Goal: Transaction & Acquisition: Subscribe to service/newsletter

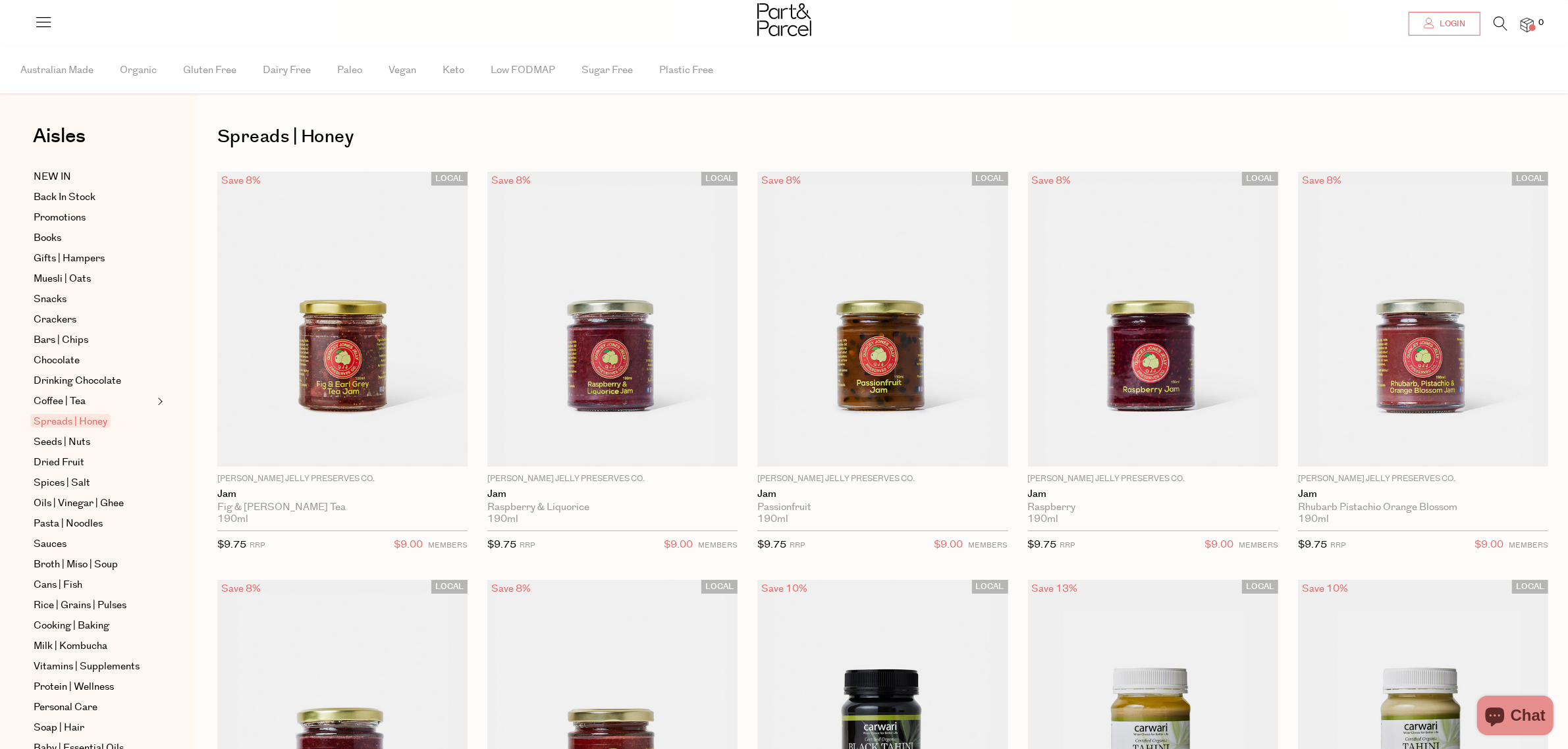
type input "[EMAIL_ADDRESS][DOMAIN_NAME]"
click at [1409, 13] on link "Login" at bounding box center [1444, 24] width 72 height 24
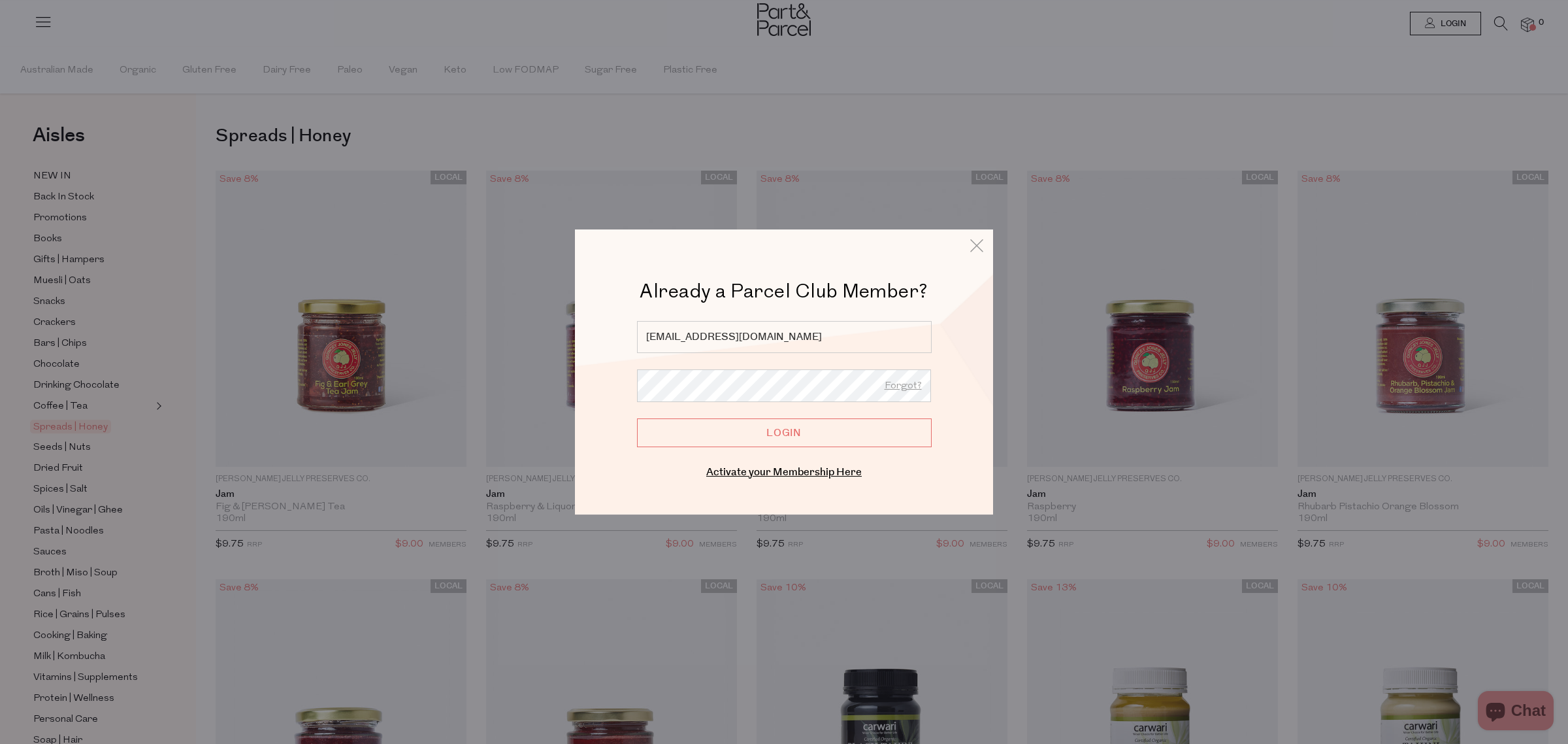
click at [805, 433] on input "Login" at bounding box center [784, 433] width 295 height 29
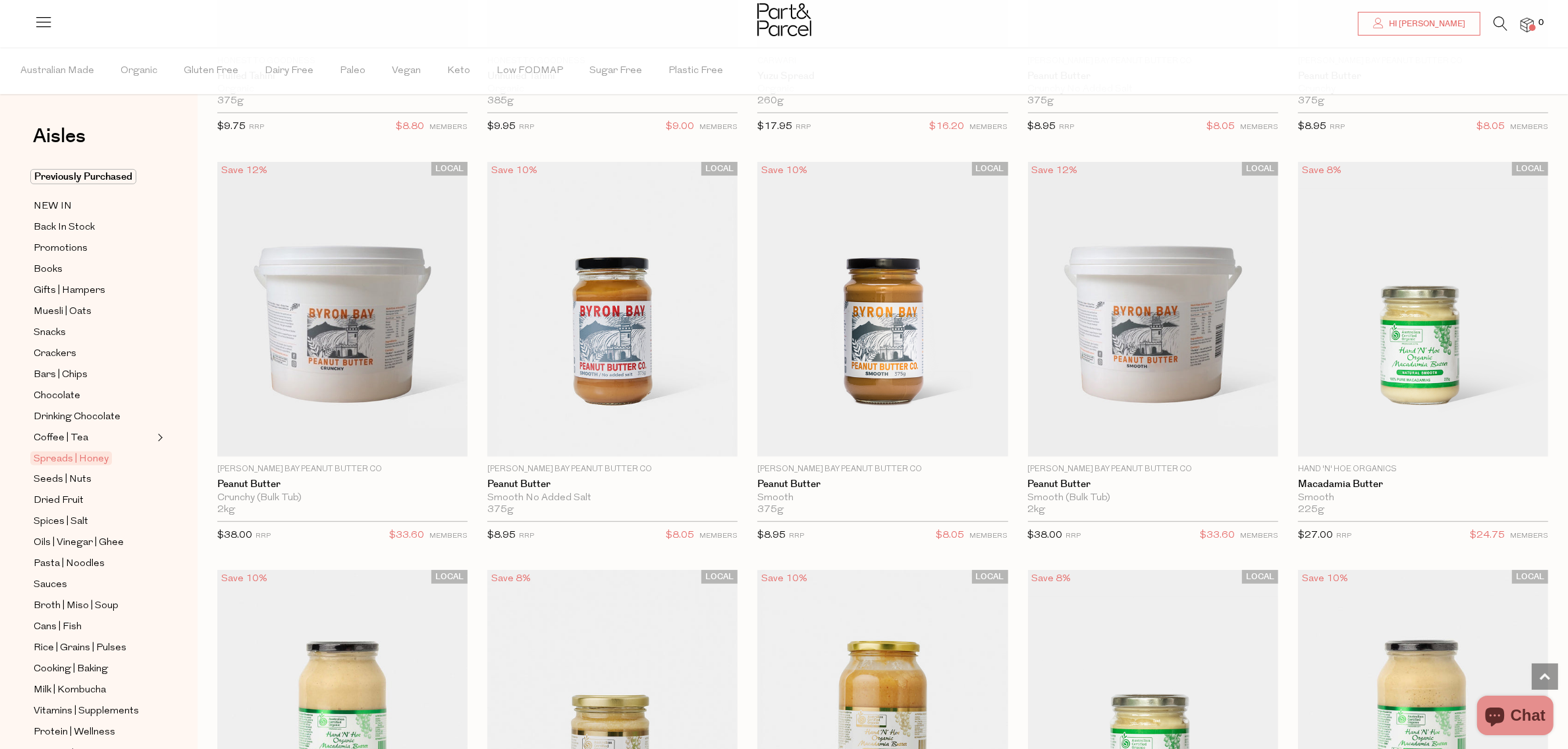
scroll to position [1563, 0]
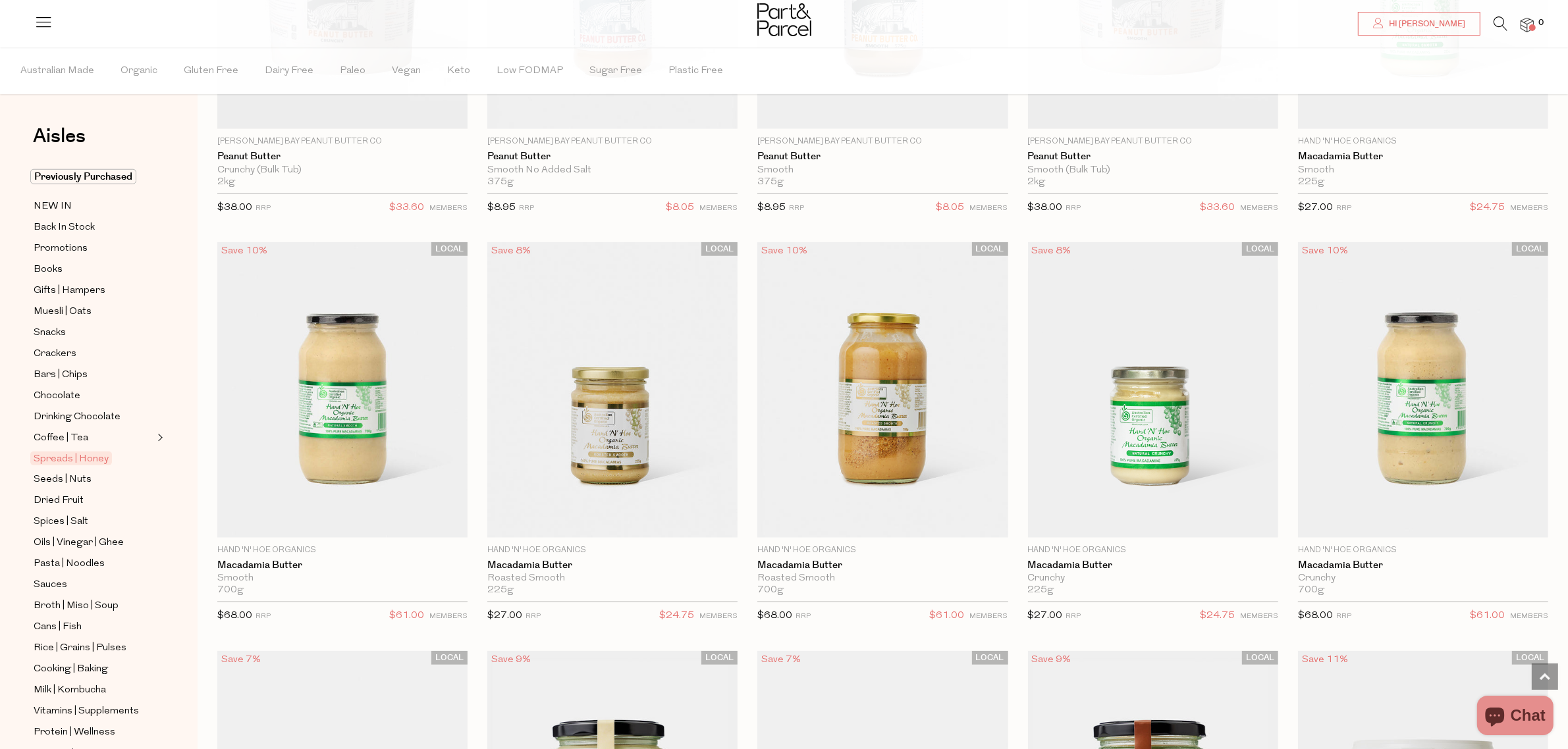
drag, startPoint x: 152, startPoint y: 433, endPoint x: 160, endPoint y: 430, distance: 8.5
click at [161, 430] on span "Expand/Collapse Coffee | Tea" at bounding box center [158, 434] width 9 height 9
click at [58, 204] on span "NEW IN" at bounding box center [52, 206] width 38 height 16
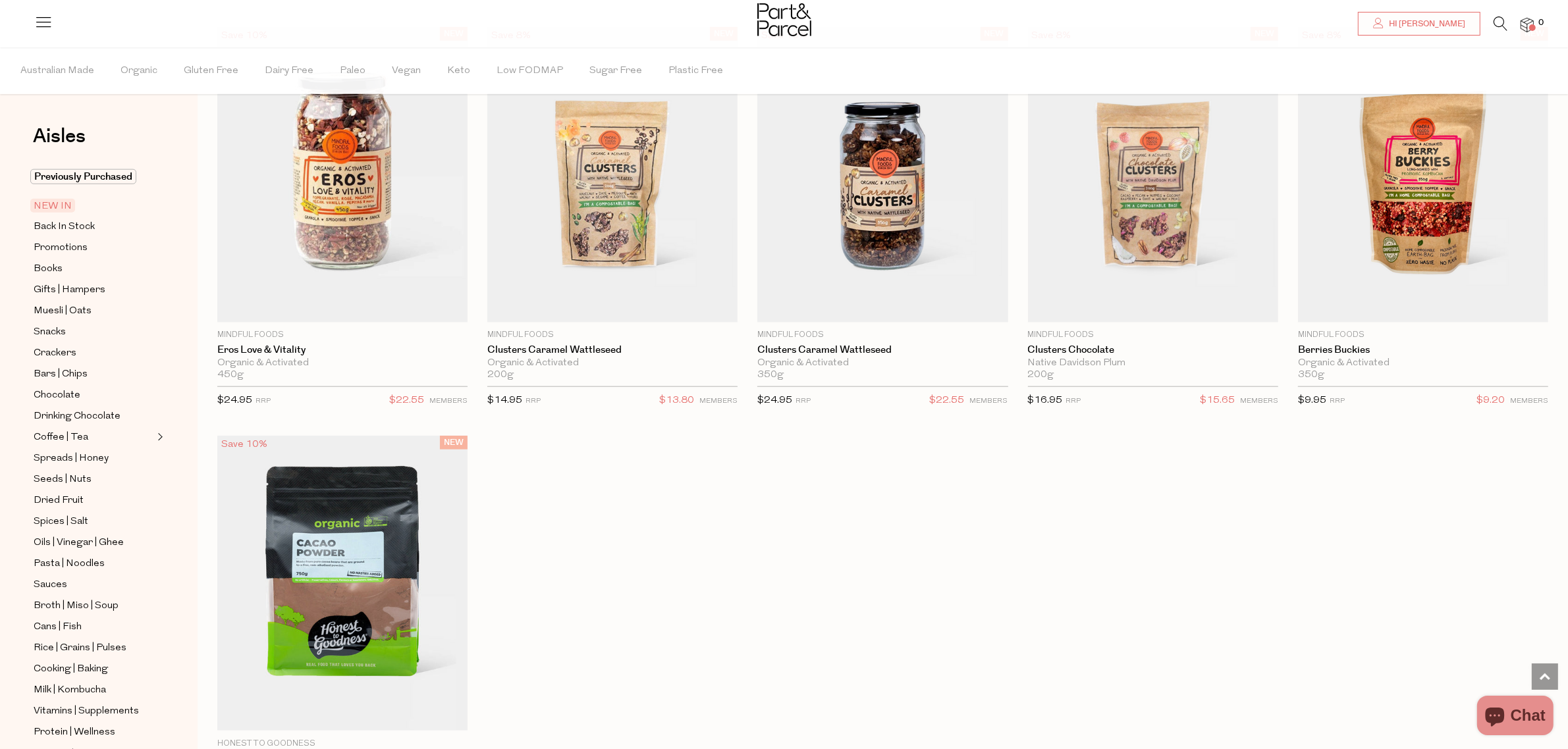
scroll to position [1892, 0]
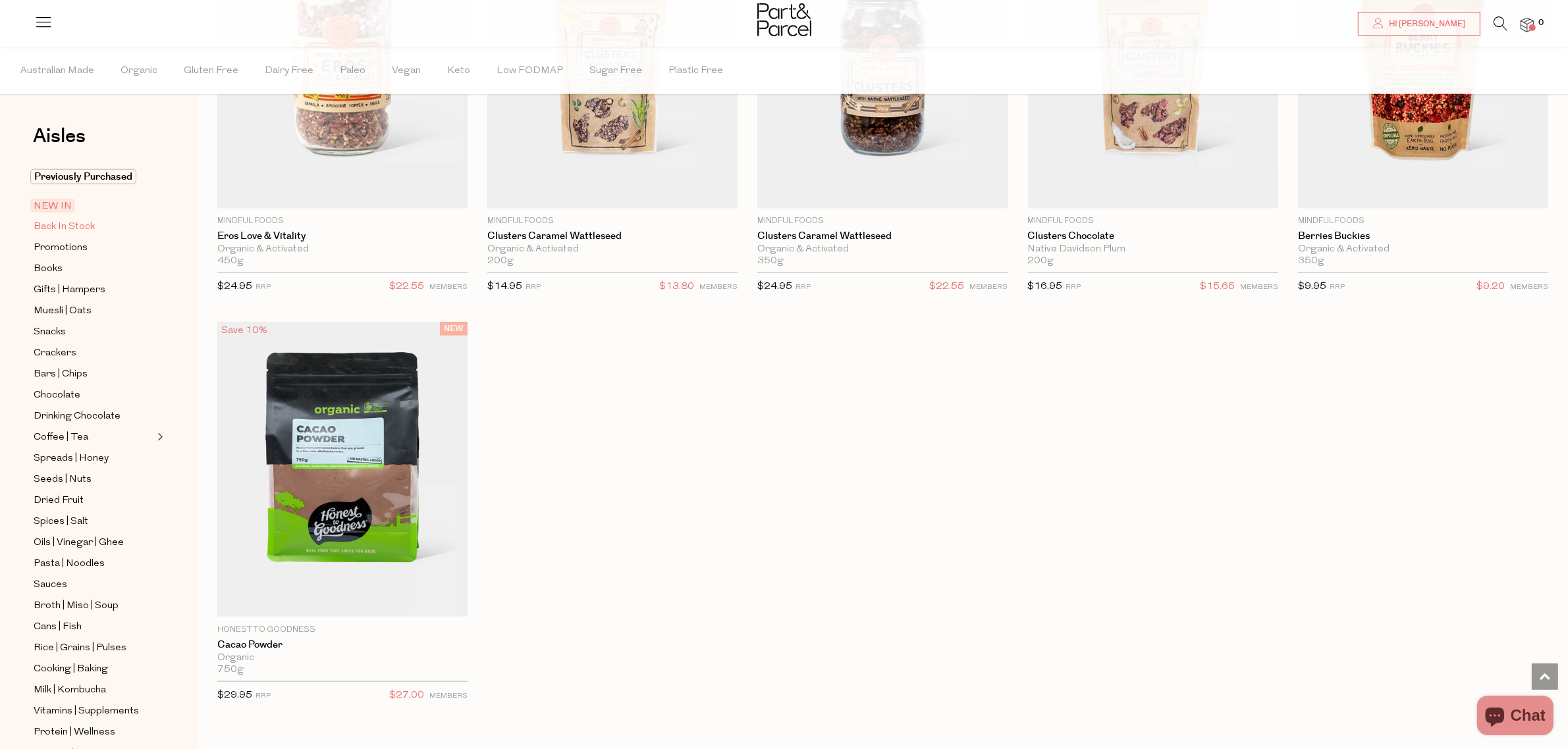
click at [69, 225] on span "Back In Stock" at bounding box center [64, 227] width 61 height 16
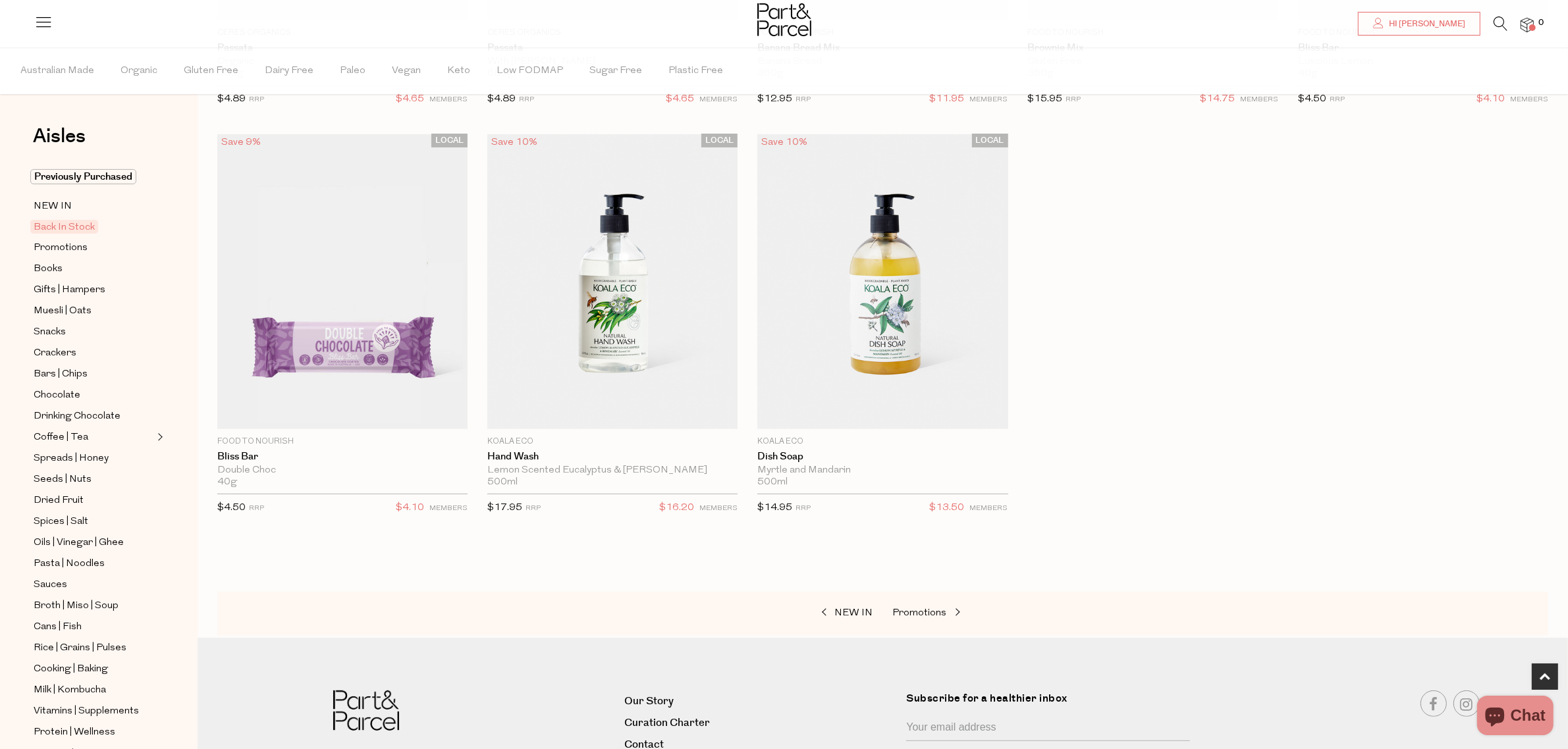
scroll to position [574, 0]
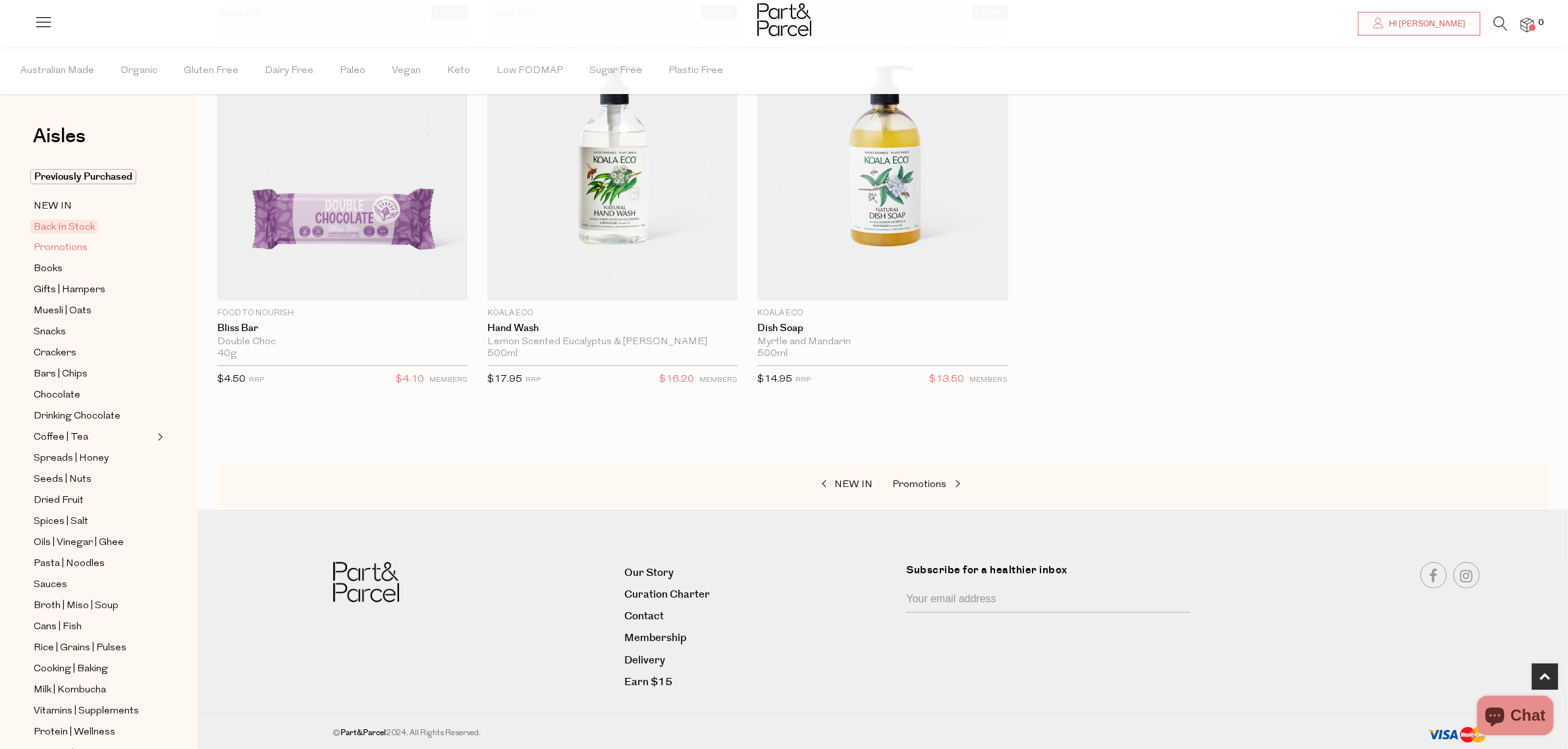
click at [53, 251] on span "Promotions" at bounding box center [60, 248] width 54 height 16
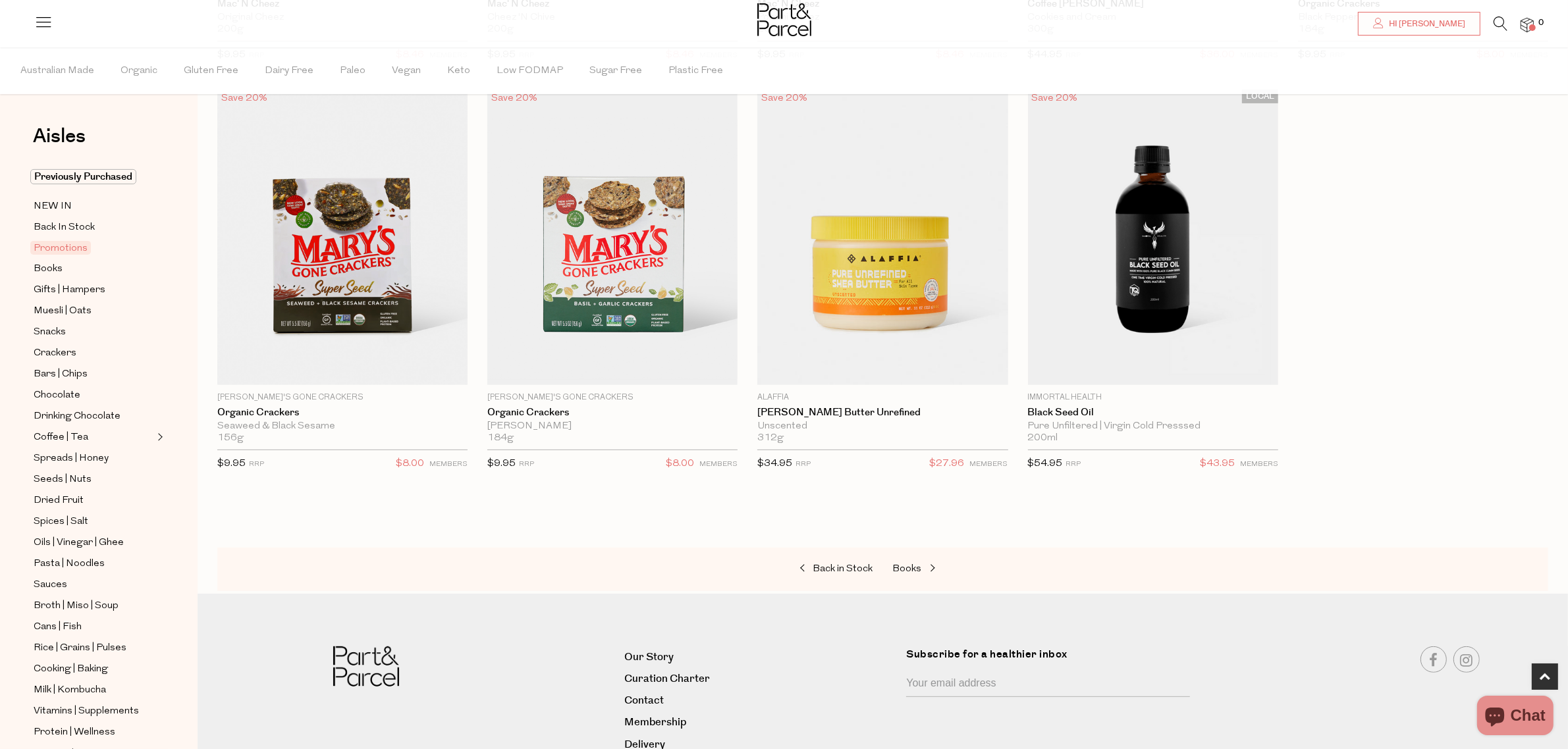
scroll to position [494, 0]
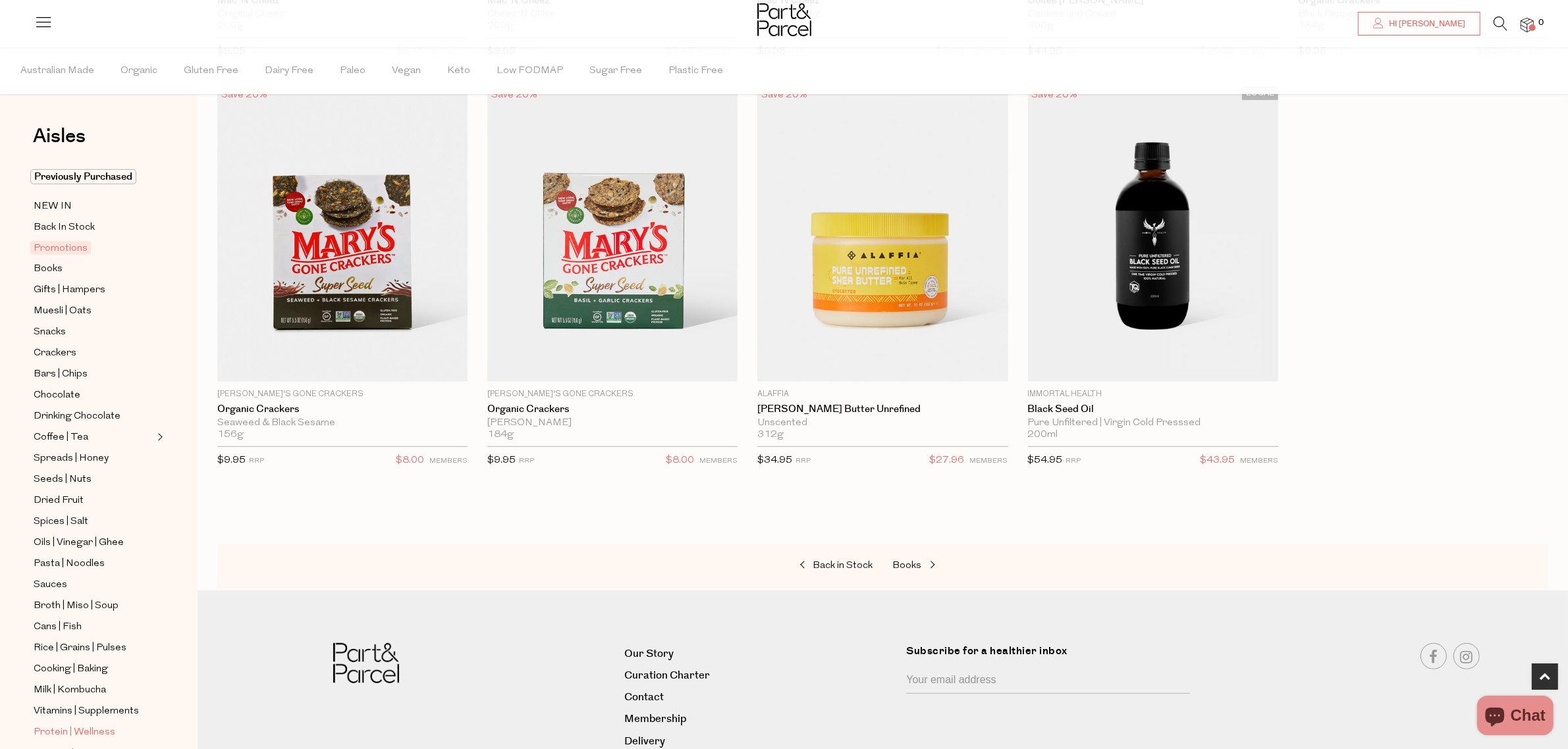
click at [71, 724] on span "Protein | Wellness" at bounding box center [74, 732] width 81 height 16
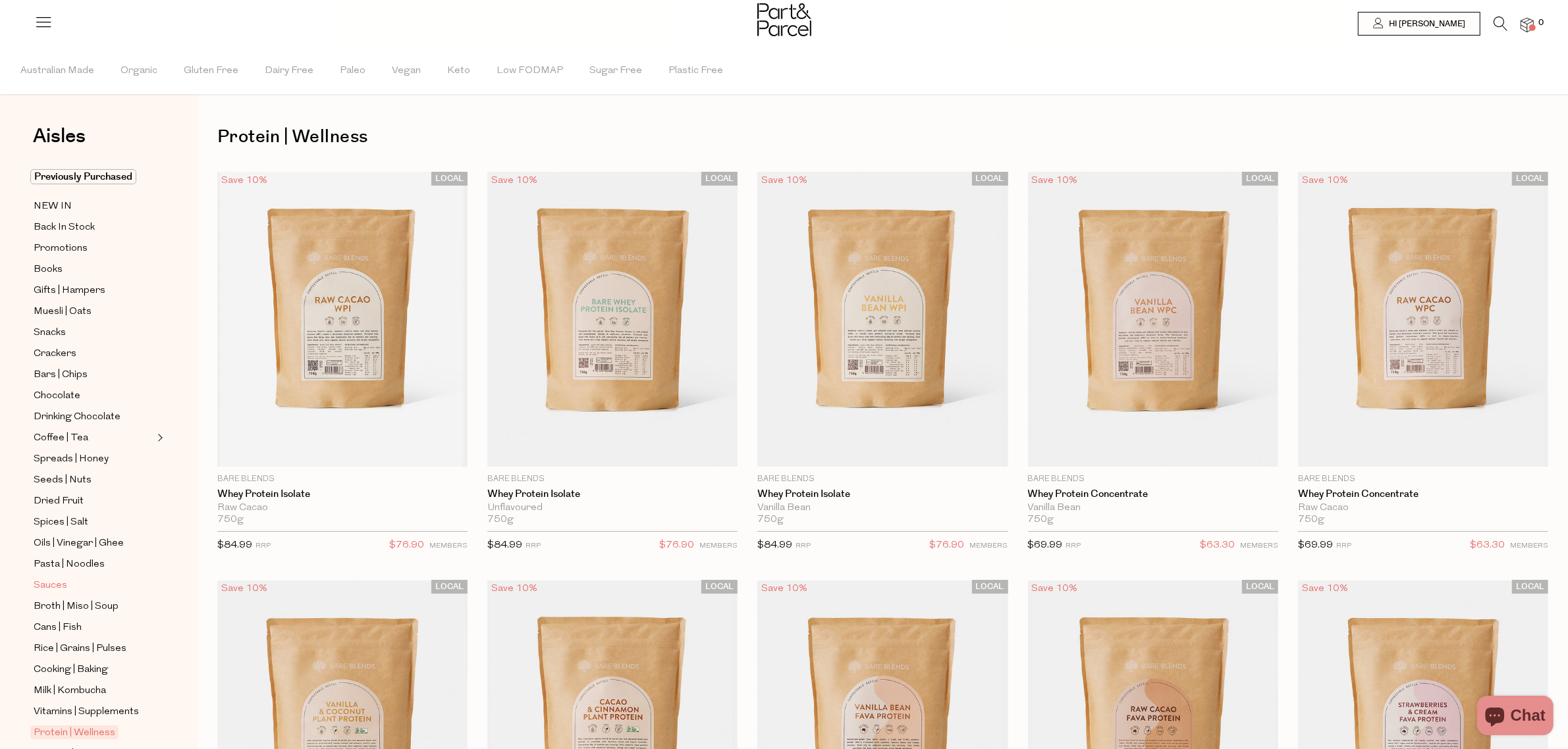
click at [49, 578] on span "Sauces" at bounding box center [50, 586] width 34 height 16
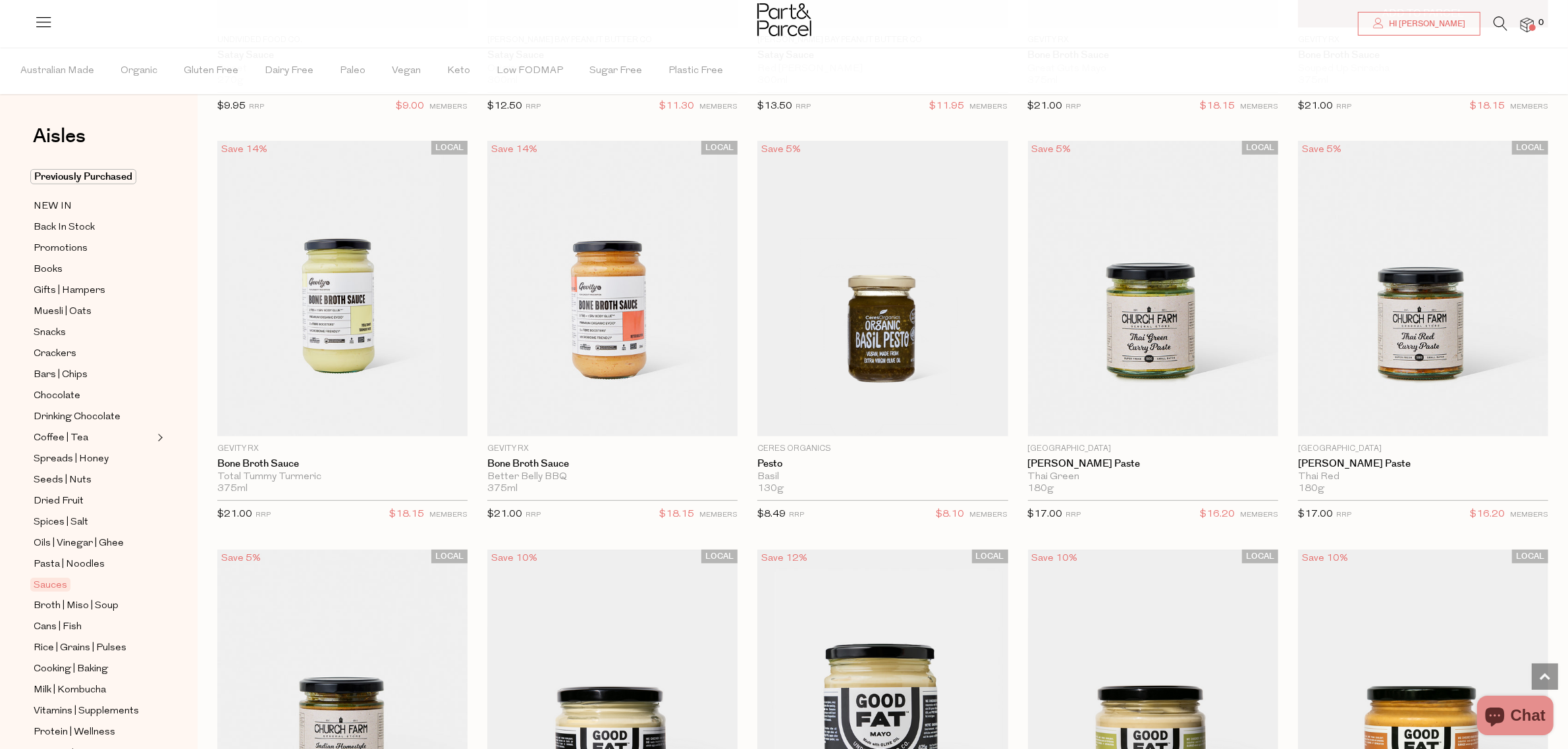
scroll to position [905, 0]
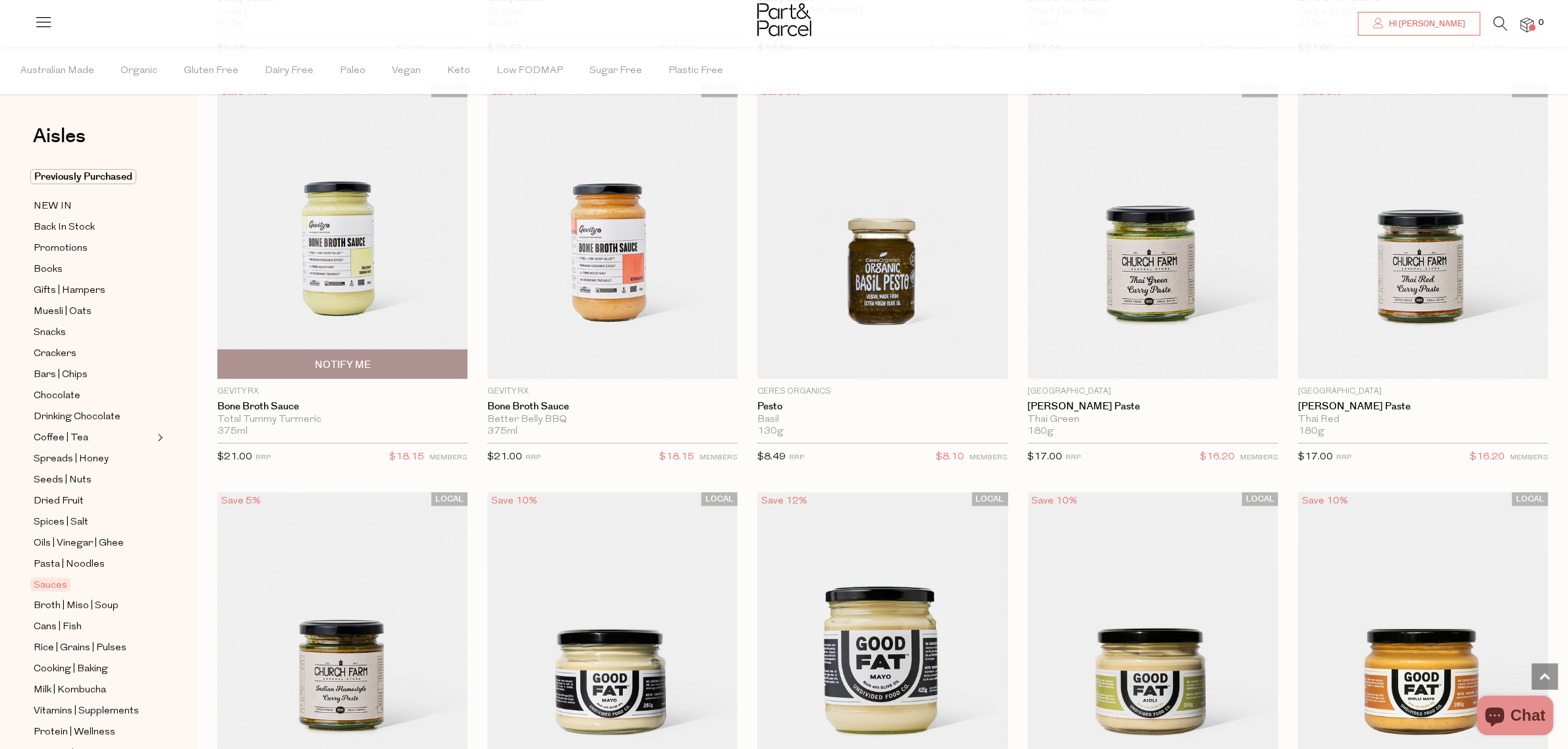
click at [363, 355] on span "Notify Me" at bounding box center [342, 364] width 243 height 28
type input "Notify when available"
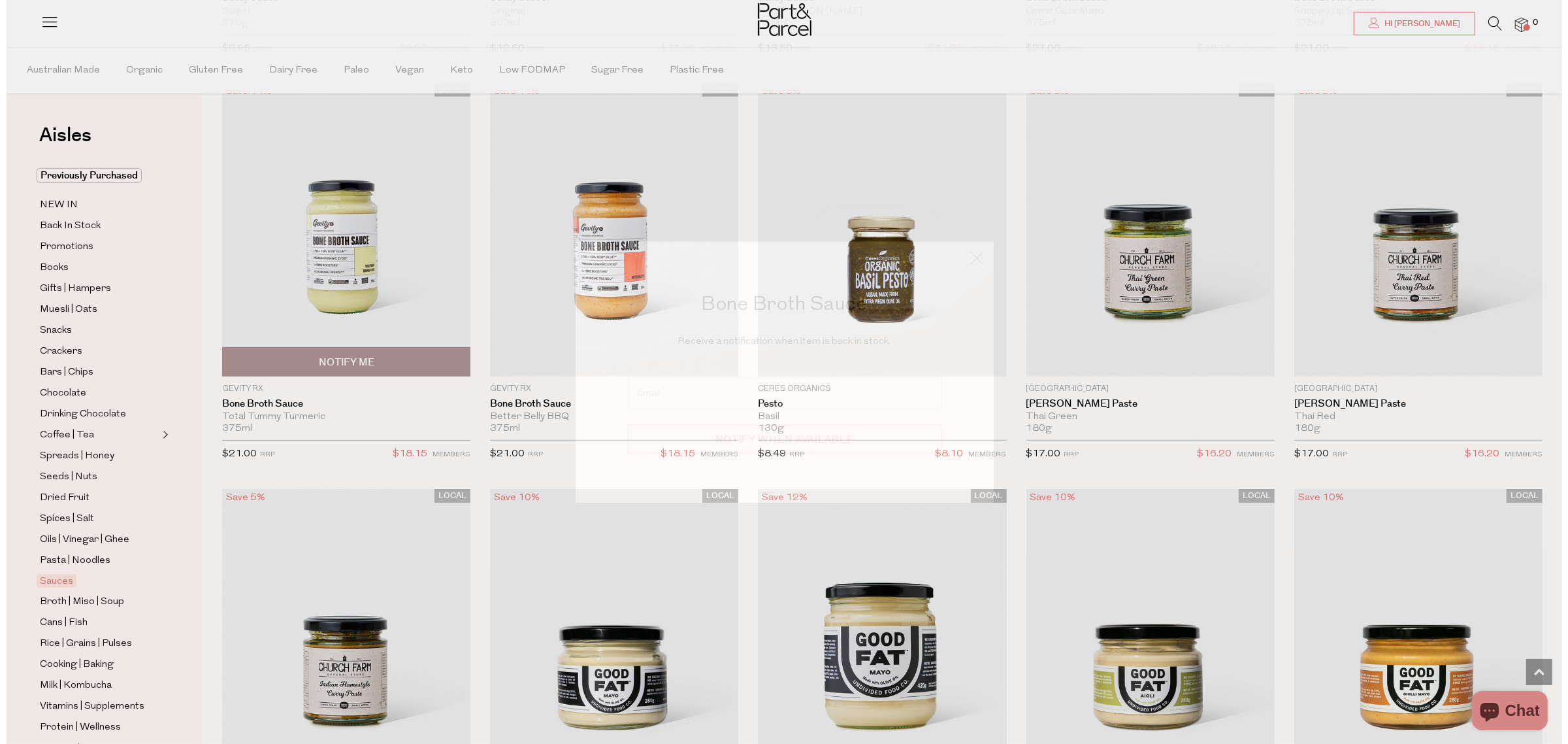
scroll to position [904, 0]
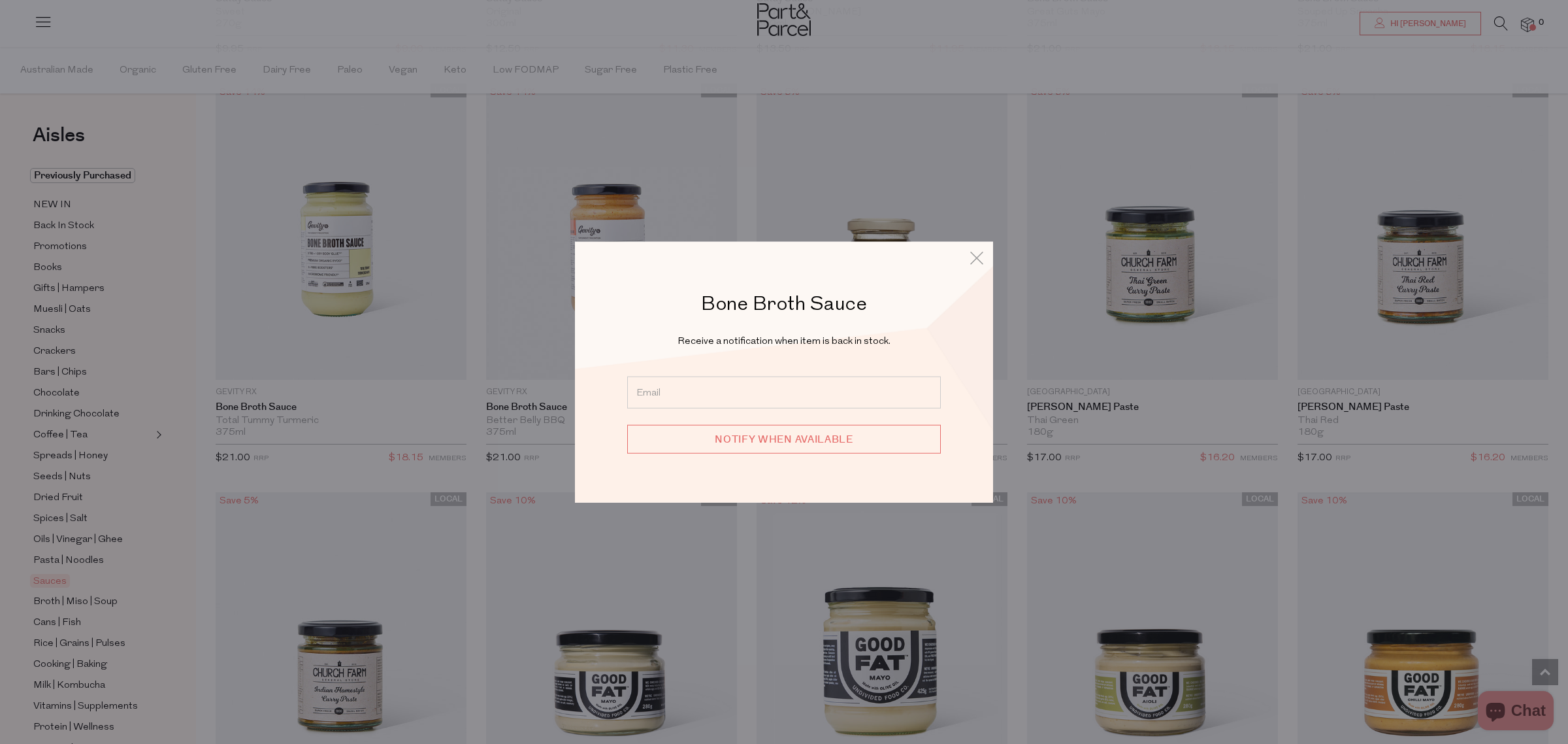
click at [793, 380] on input "email" at bounding box center [784, 391] width 313 height 32
type input "[EMAIL_ADDRESS][DOMAIN_NAME]"
click at [672, 439] on input "Notify when available" at bounding box center [784, 439] width 313 height 29
type input "We will be in touch"
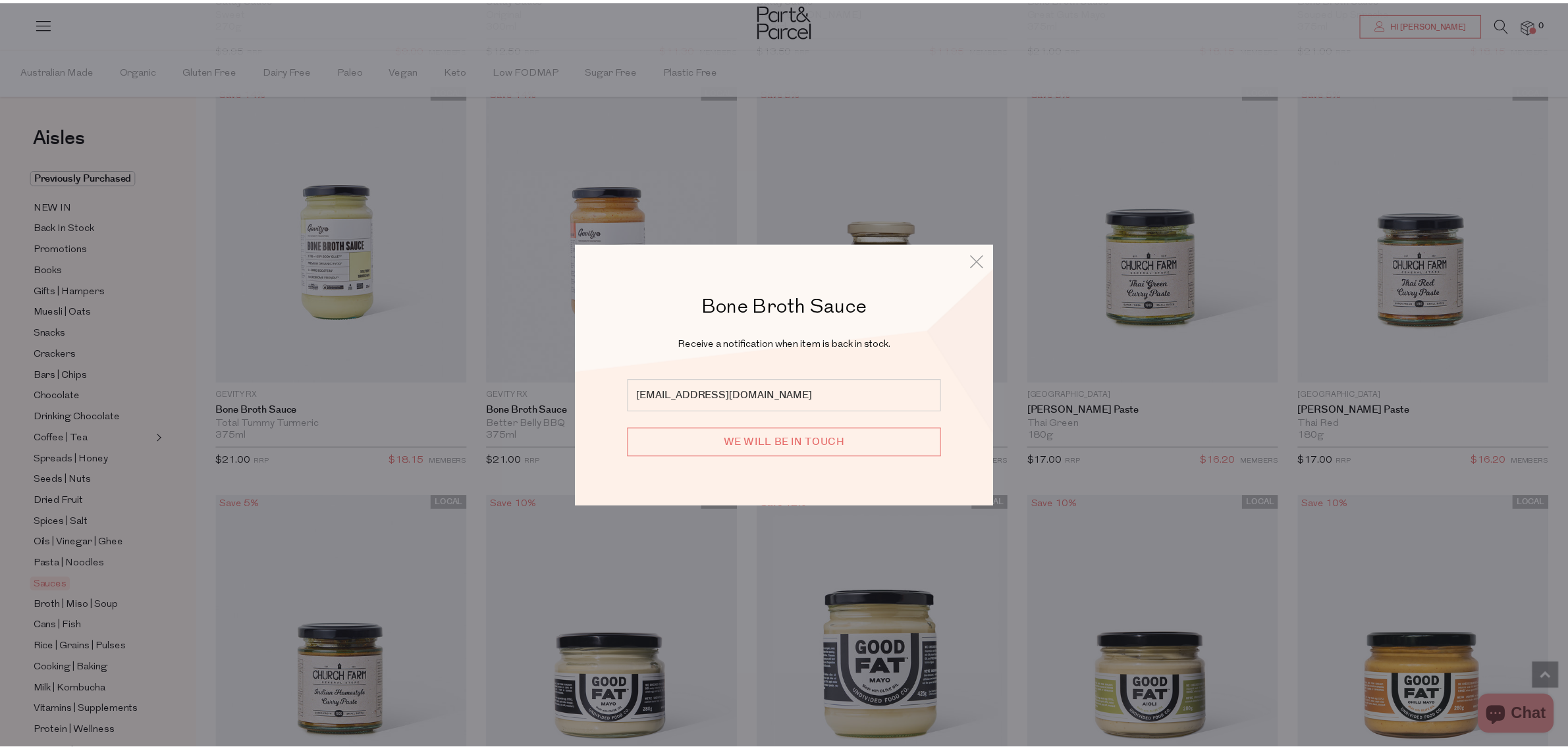
scroll to position [905, 0]
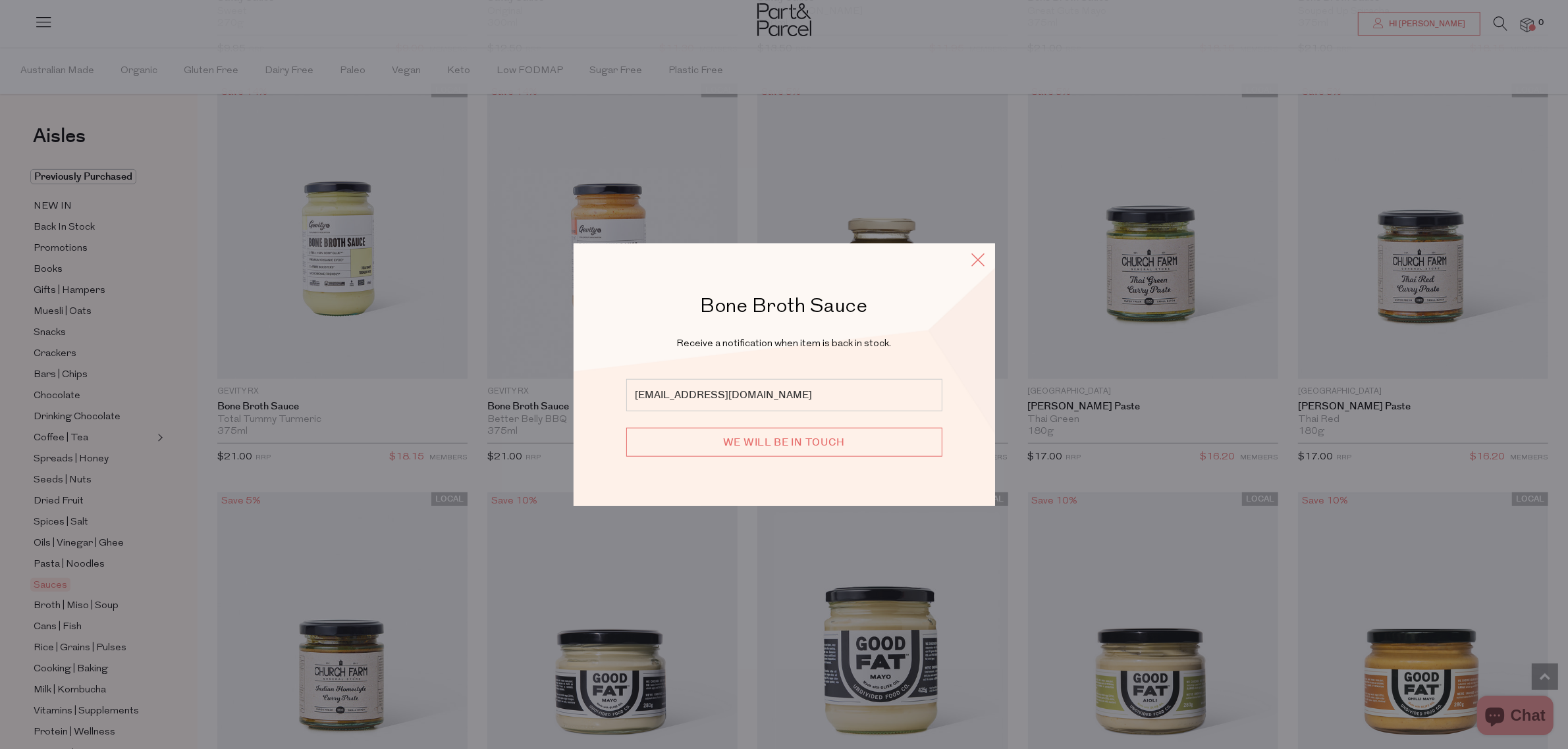
click at [978, 260] on icon at bounding box center [978, 260] width 19 height 19
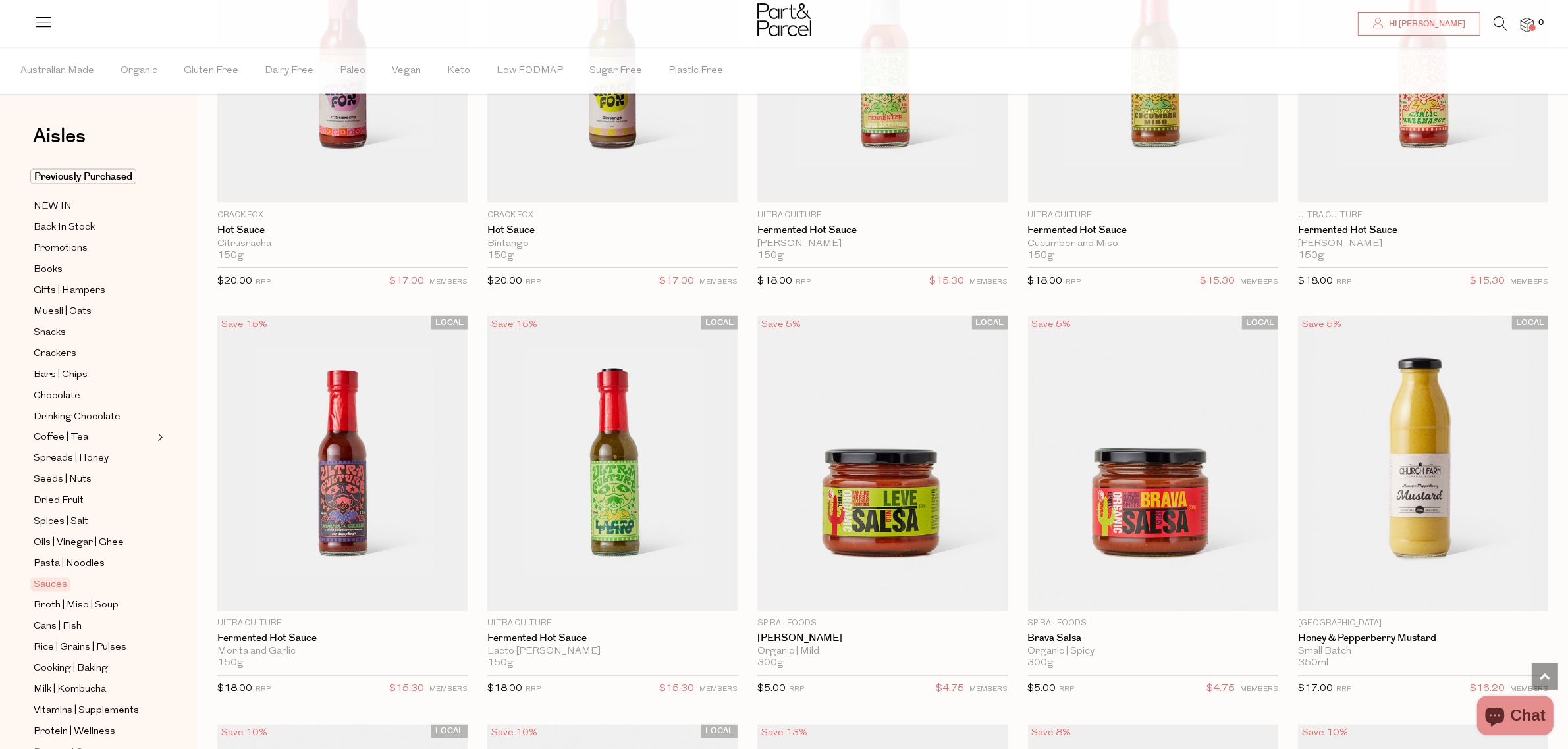
scroll to position [3209, 0]
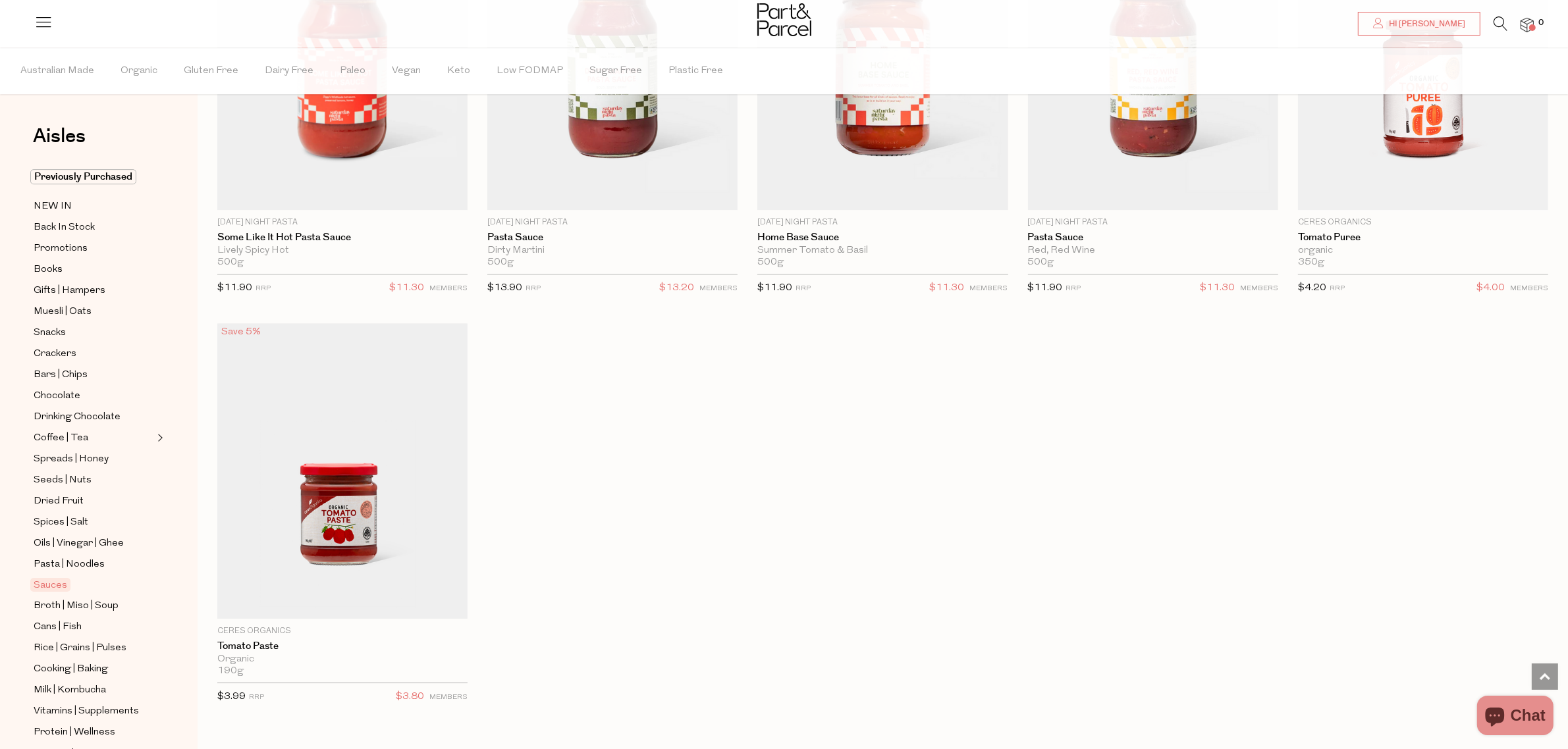
scroll to position [4830, 0]
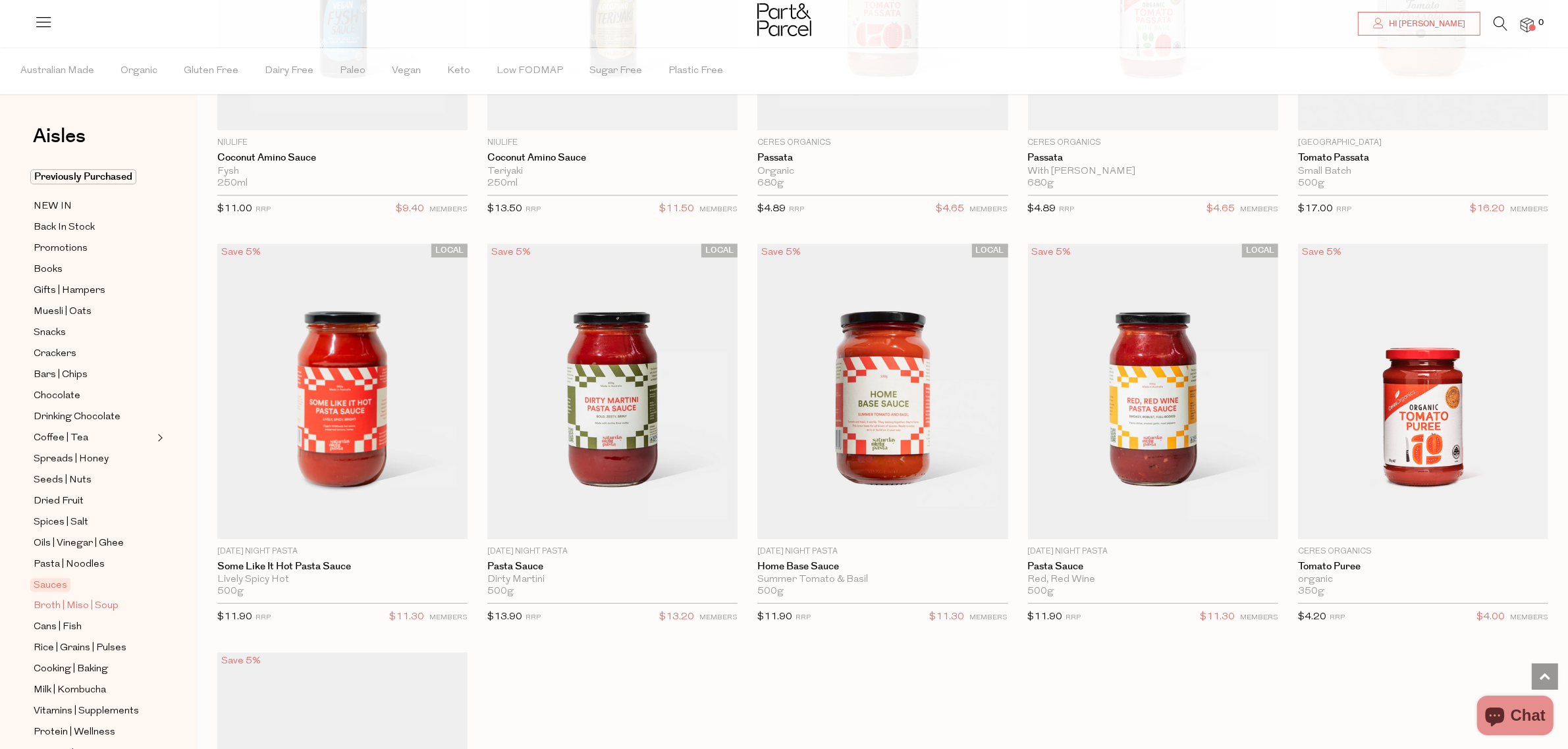
click at [83, 598] on span "Broth | Miso | Soup" at bounding box center [76, 606] width 85 height 16
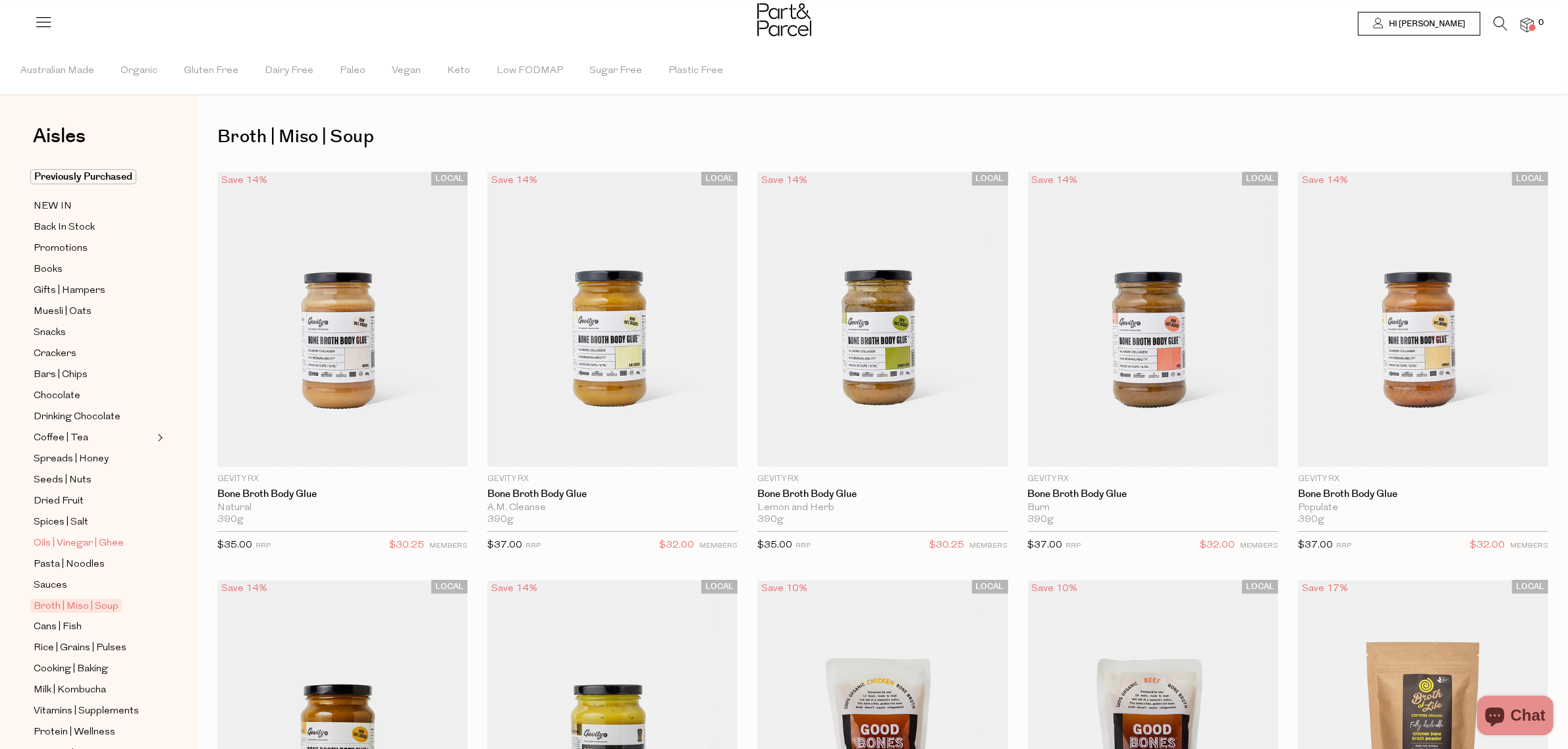
click at [66, 536] on span "Oils | Vinegar | Ghee" at bounding box center [78, 543] width 90 height 16
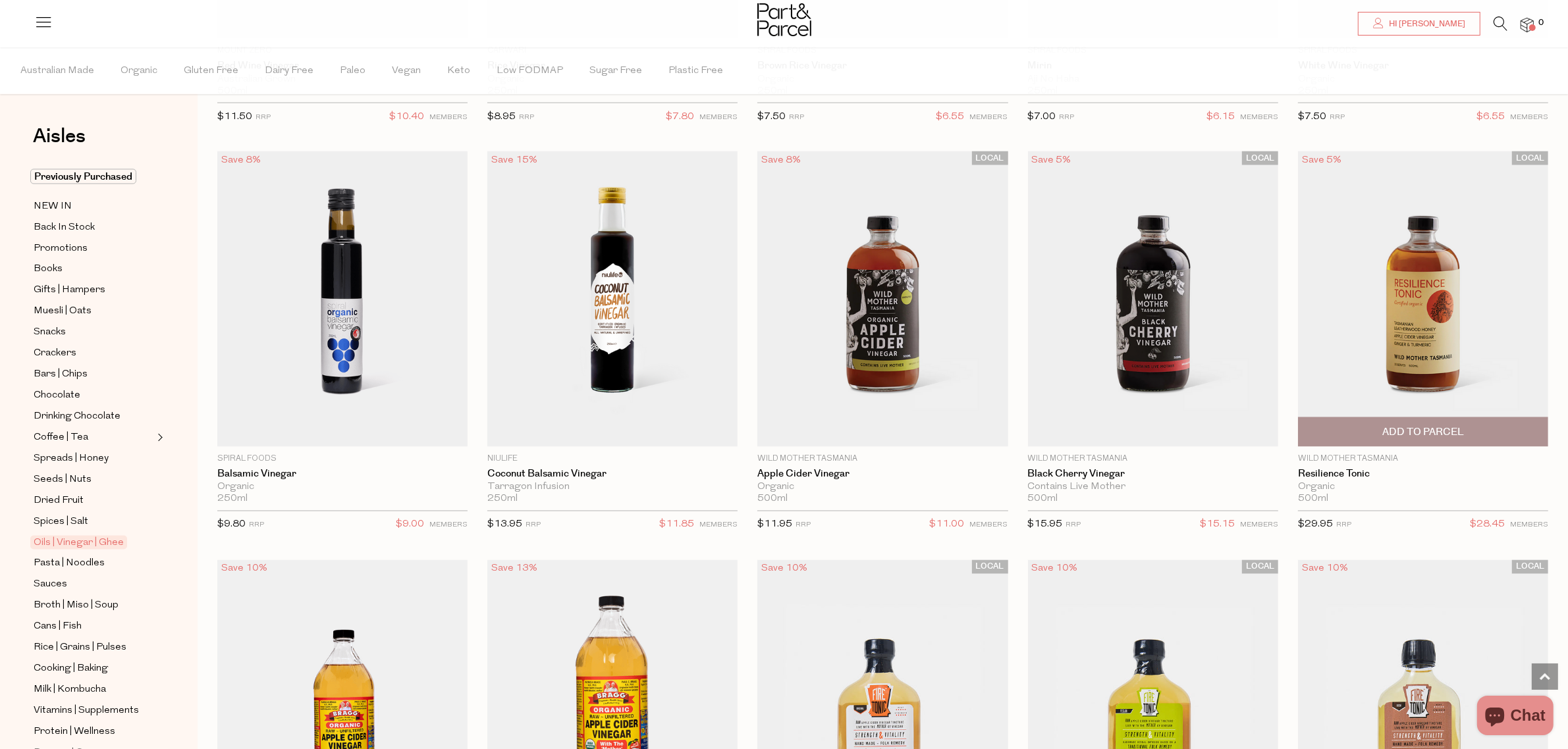
scroll to position [3291, 0]
